Goal: Task Accomplishment & Management: Manage account settings

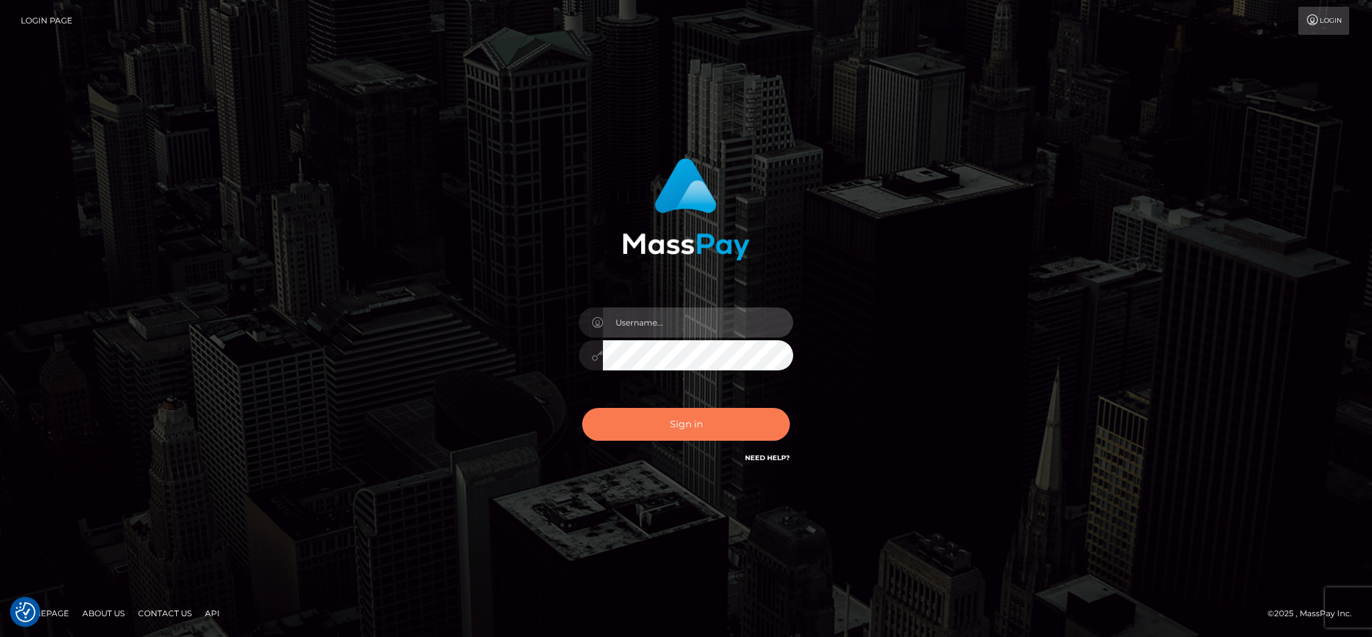
type input "cgomez.nvision"
click at [714, 428] on button "Sign in" at bounding box center [686, 424] width 208 height 33
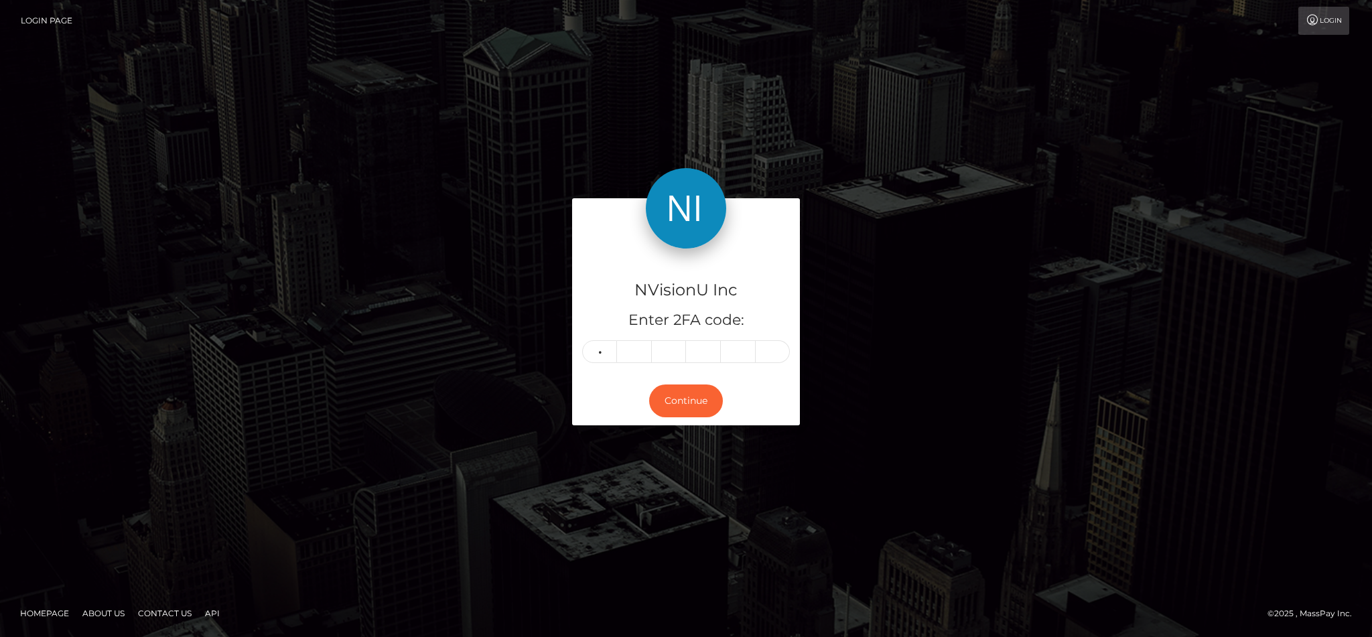
type input "3"
type input "9"
type input "6"
type input "2"
type input "6"
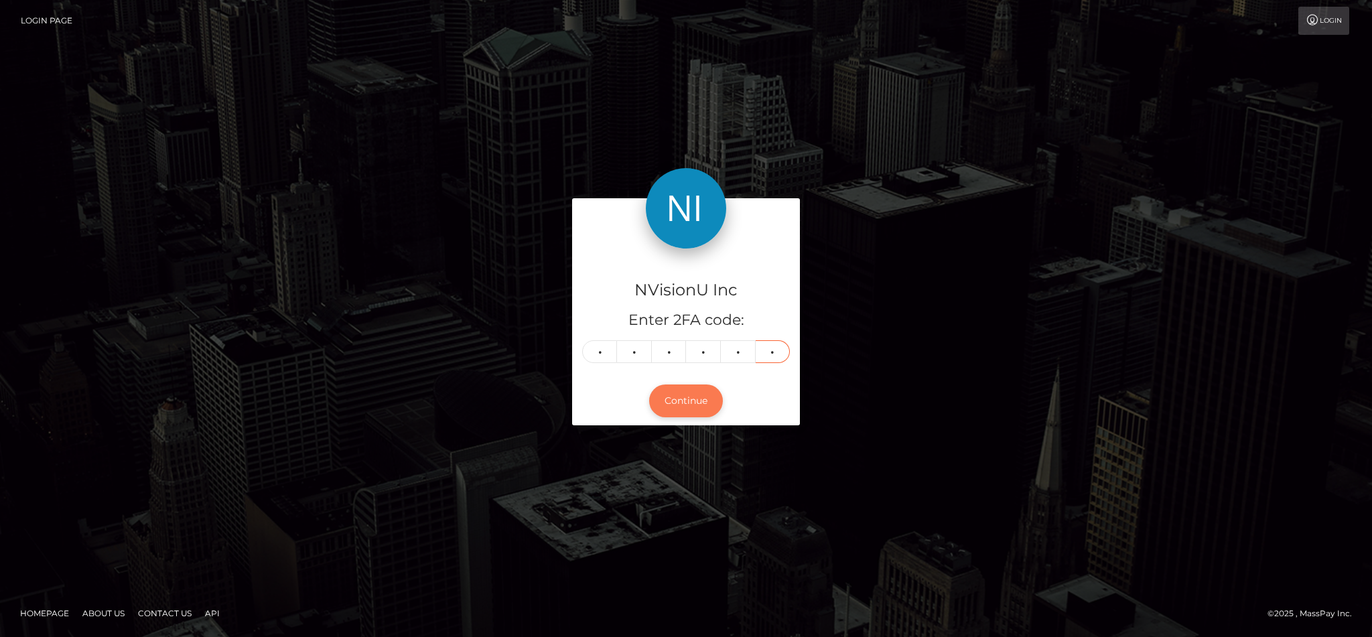
type input "4"
click at [686, 389] on button "Continue" at bounding box center [686, 401] width 74 height 33
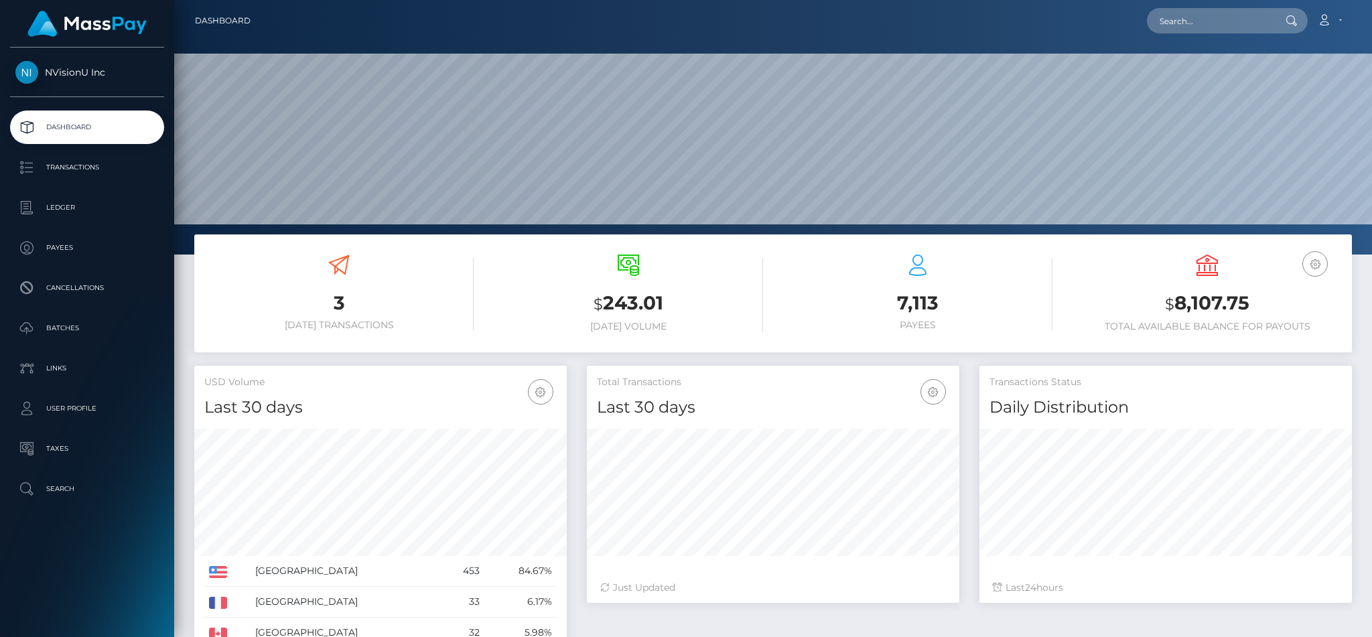
scroll to position [238, 372]
